Goal: Task Accomplishment & Management: Manage account settings

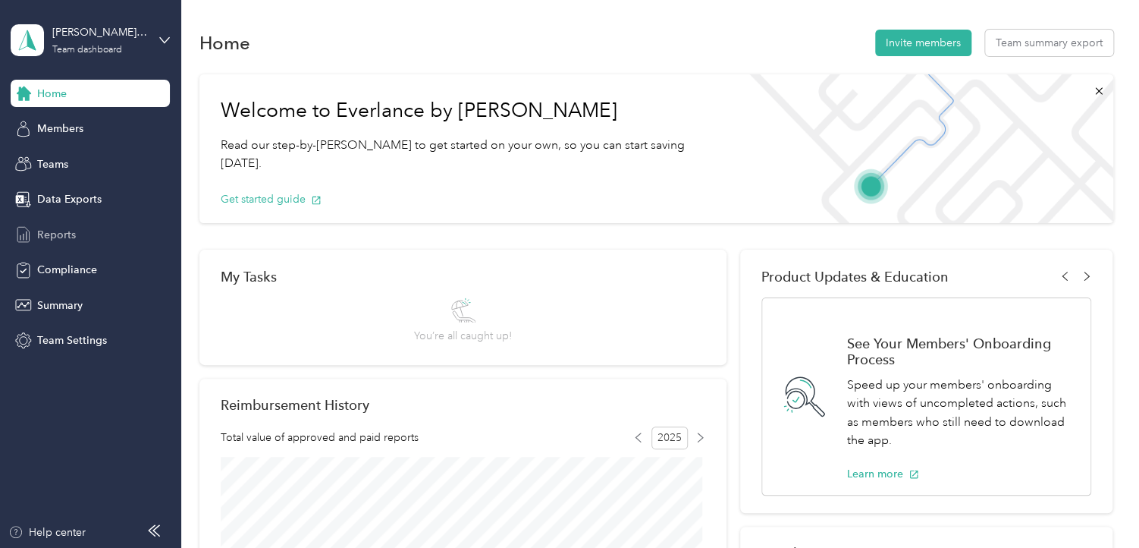
click at [62, 239] on span "Reports" at bounding box center [56, 235] width 39 height 16
